Goal: Information Seeking & Learning: Understand process/instructions

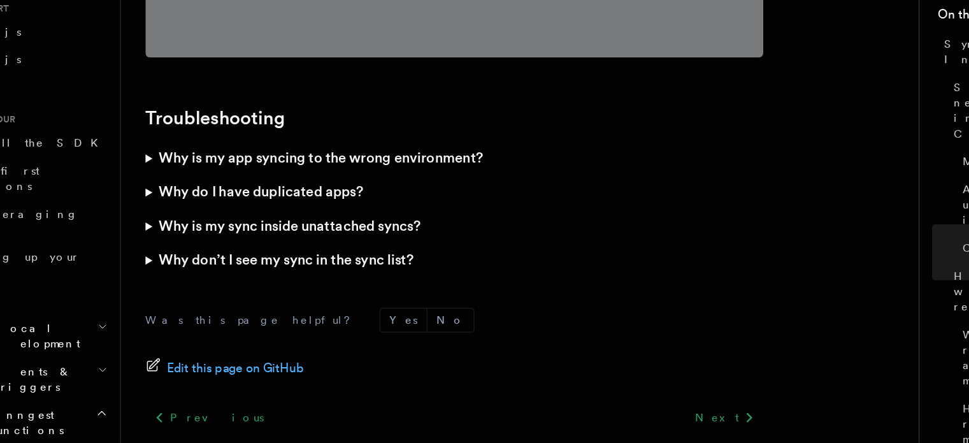
scroll to position [3716, 0]
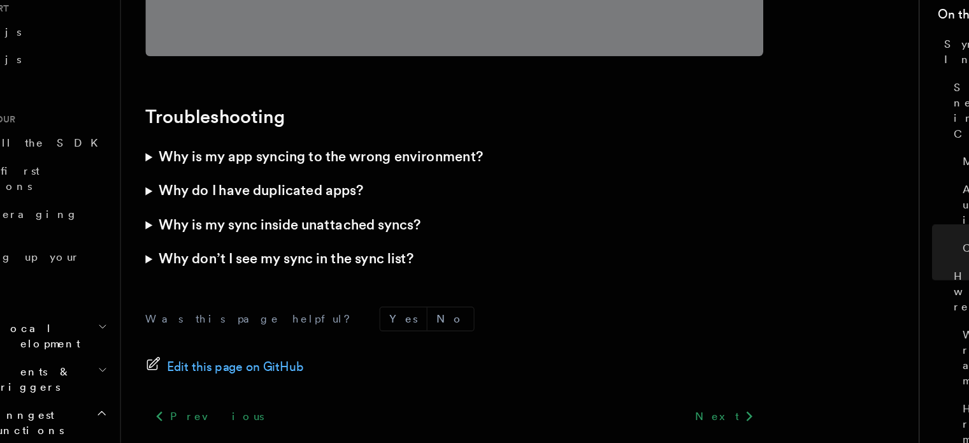
click at [182, 192] on summary "Why is my app syncing to the wrong environment?" at bounding box center [433, 206] width 510 height 28
